Goal: Find specific page/section: Find specific page/section

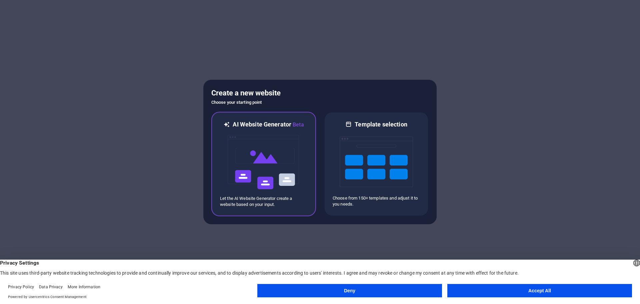
click at [261, 139] on img at bounding box center [263, 162] width 73 height 67
